Goal: Use online tool/utility: Use online tool/utility

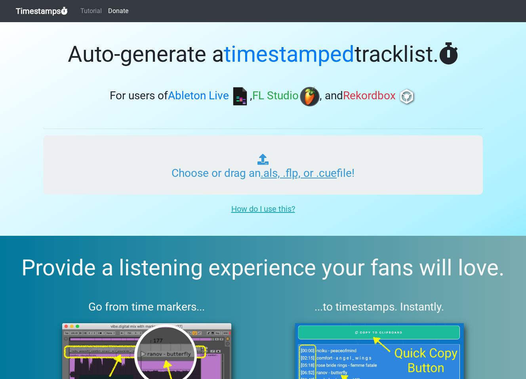
type input "C:\fakepath\DEADBEATS RADIO #355.als"
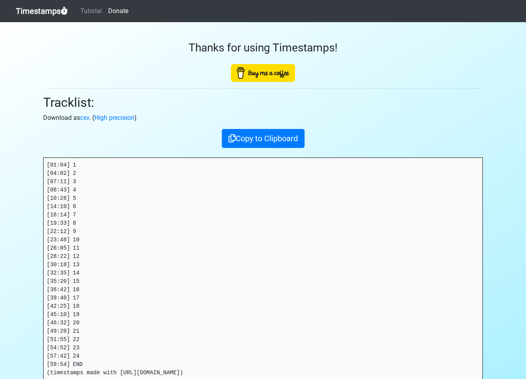
scroll to position [93, 0]
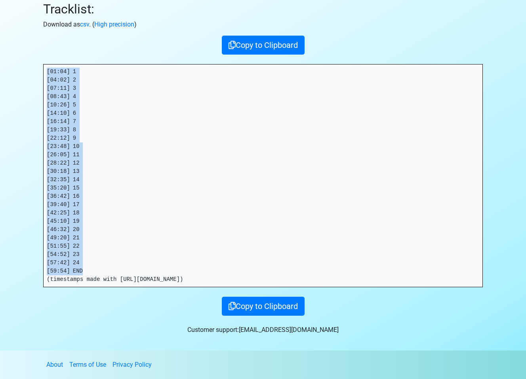
drag, startPoint x: 86, startPoint y: 268, endPoint x: 289, endPoint y: 3, distance: 334.5
click at [26, 60] on section "Thanks for using Timestamps! Tracklist: Download as csv . ( High precision ) Co…" at bounding box center [263, 140] width 526 height 422
copy pre "[01:04] 1 [04:02] 2 [07:11] 3 [08:43] 4 [10:26] 5 [14:10] 6 [16:14] 7 [19:33] 8…"
